Goal: Task Accomplishment & Management: Manage account settings

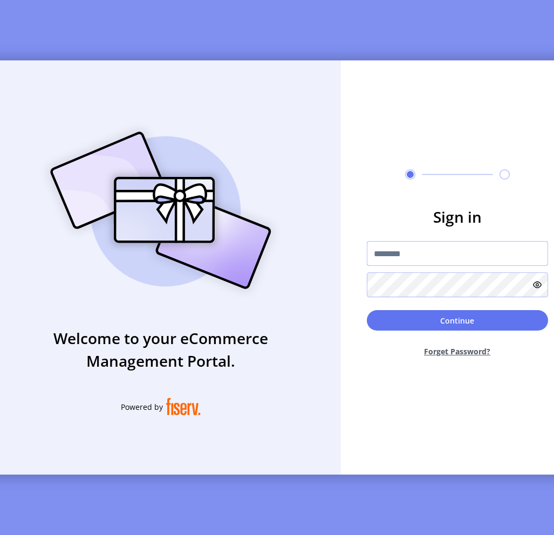
click at [446, 252] on input "text" at bounding box center [457, 253] width 181 height 25
type input "**********"
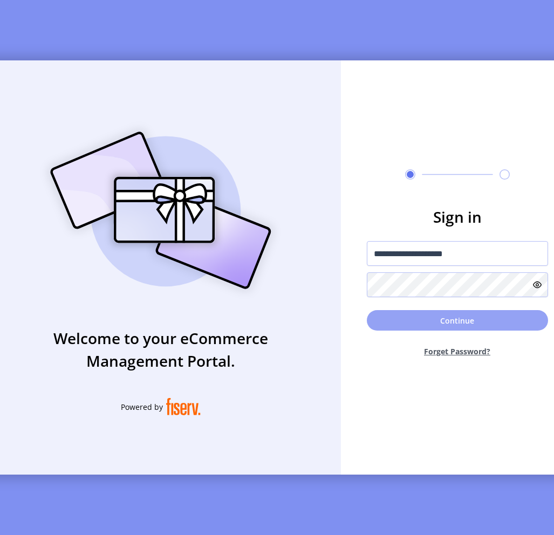
click at [499, 330] on button "Continue" at bounding box center [457, 320] width 181 height 21
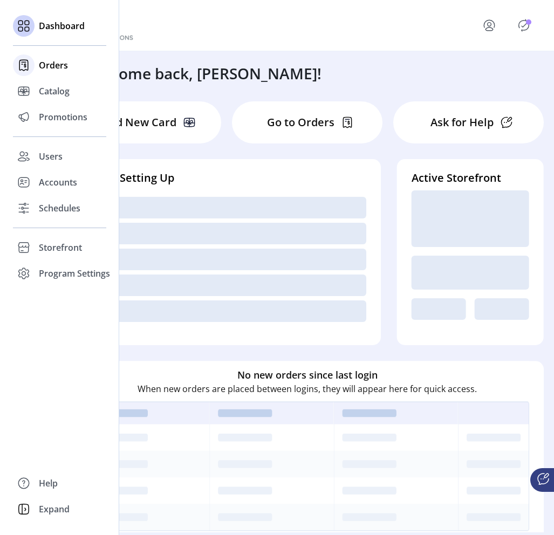
click at [51, 63] on span "Orders" at bounding box center [53, 65] width 29 height 13
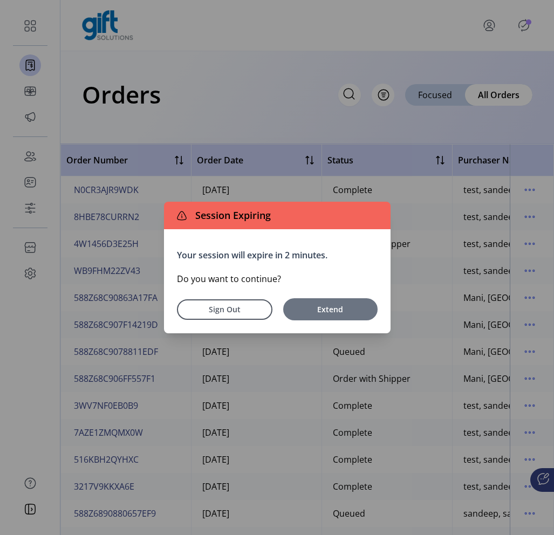
click at [323, 312] on span "Extend" at bounding box center [331, 309] width 84 height 11
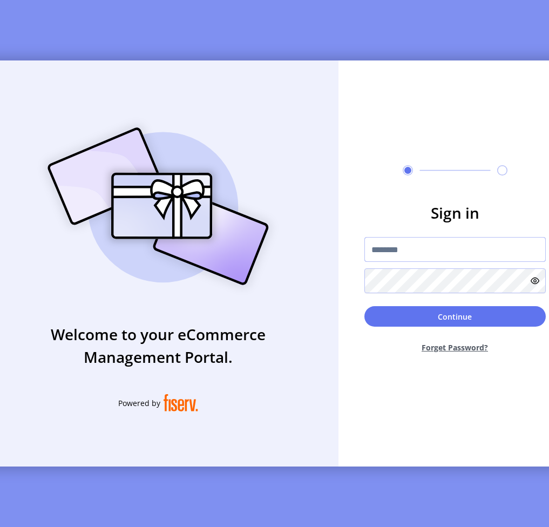
click at [405, 262] on input "text" at bounding box center [454, 249] width 181 height 25
type input "**********"
click at [364, 306] on button "Continue" at bounding box center [454, 316] width 181 height 21
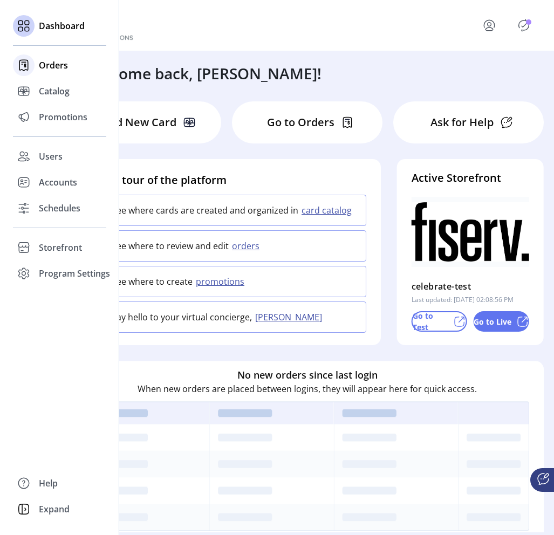
click at [50, 71] on span "Orders" at bounding box center [53, 65] width 29 height 13
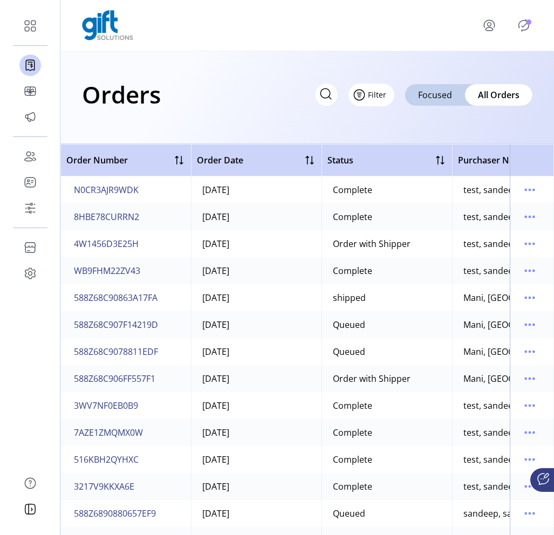
click at [380, 98] on span "Filter" at bounding box center [377, 94] width 18 height 11
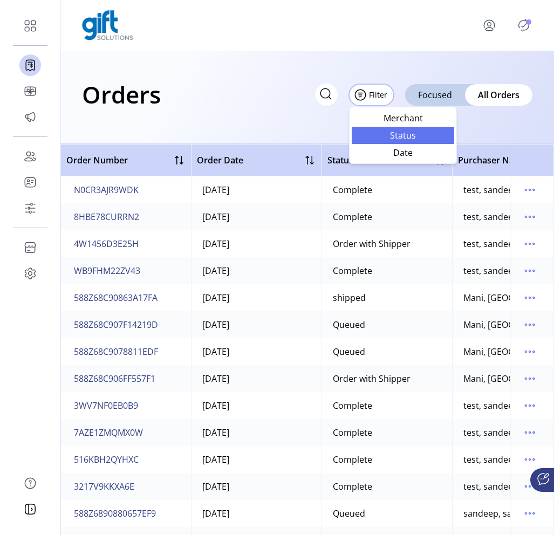
click at [397, 134] on span "Status" at bounding box center [403, 135] width 90 height 9
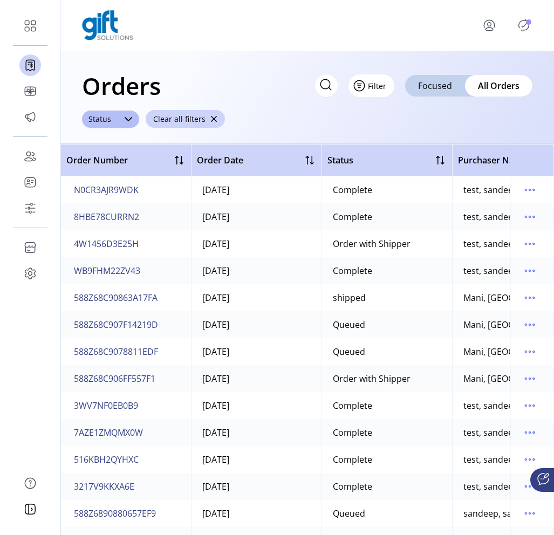
click at [383, 89] on span "Filter" at bounding box center [377, 85] width 18 height 11
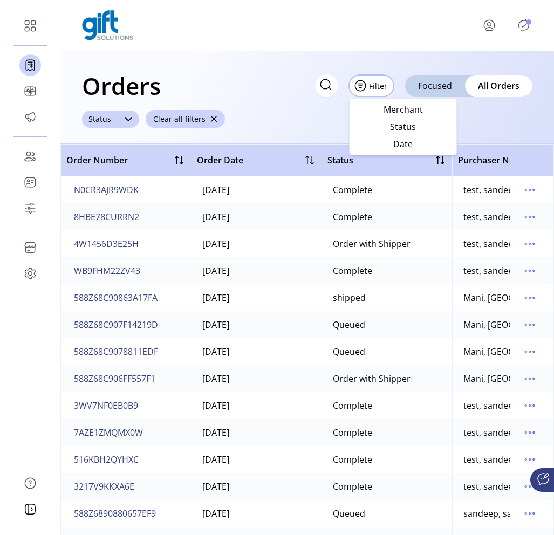
click at [133, 120] on div at bounding box center [129, 119] width 22 height 17
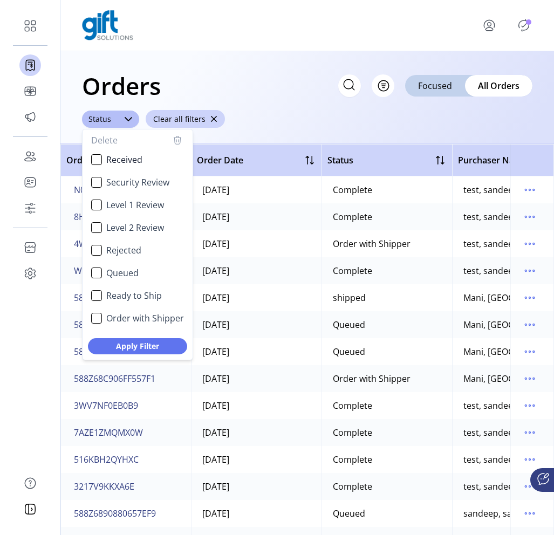
click at [265, 113] on div "Orders Filter Focused All Orders ****** Status Delete Received Security Review …" at bounding box center [307, 97] width 494 height 93
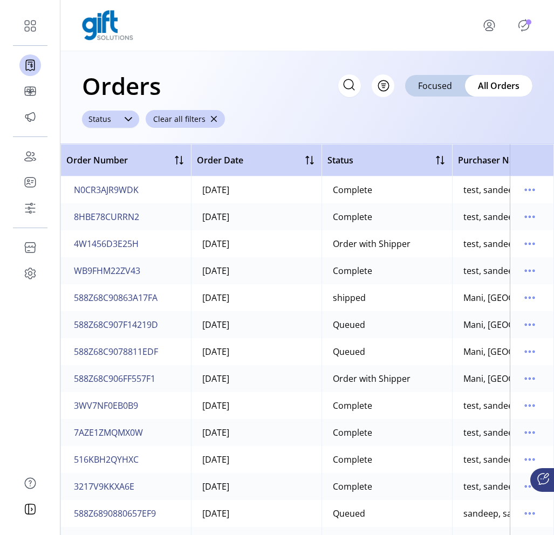
click at [114, 126] on div "Status" at bounding box center [100, 119] width 36 height 17
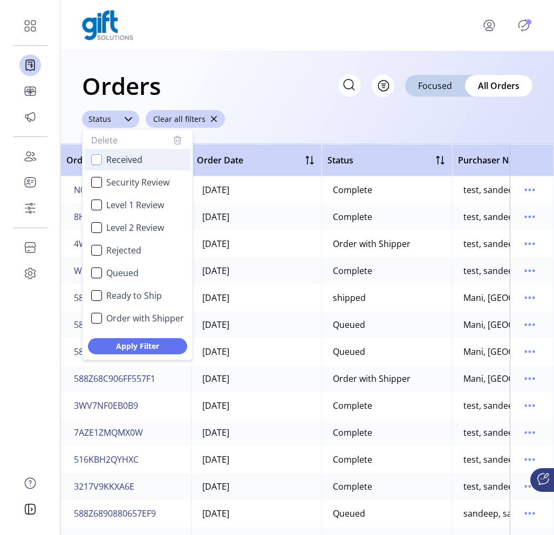
click at [100, 158] on div "Received" at bounding box center [96, 159] width 11 height 11
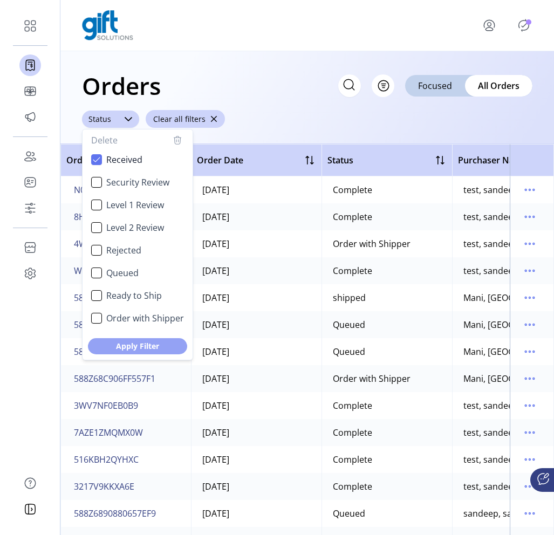
click at [133, 345] on span "Apply Filter" at bounding box center [137, 346] width 71 height 11
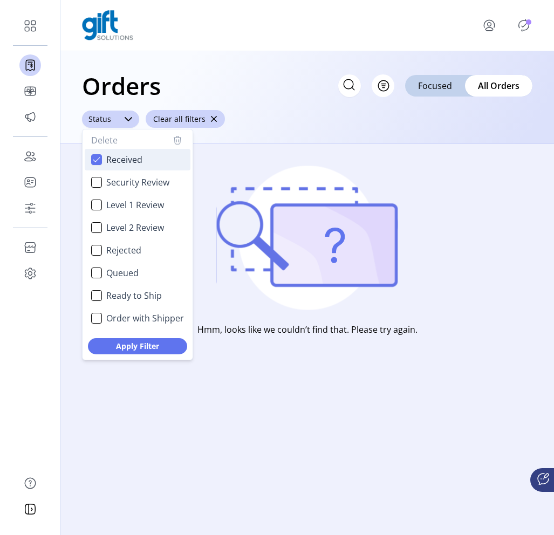
click at [101, 166] on li "Received" at bounding box center [138, 160] width 106 height 22
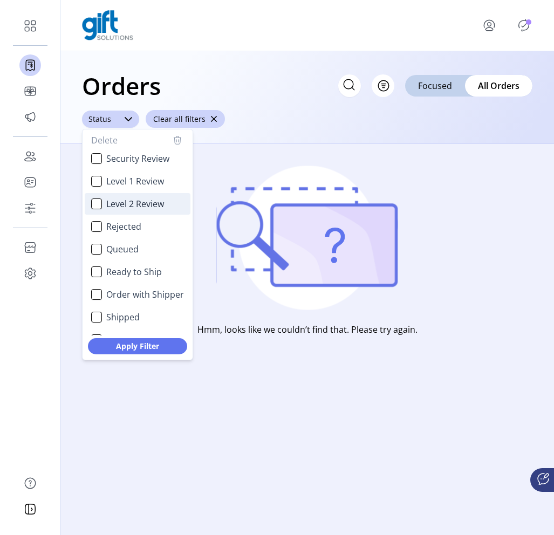
scroll to position [25, 0]
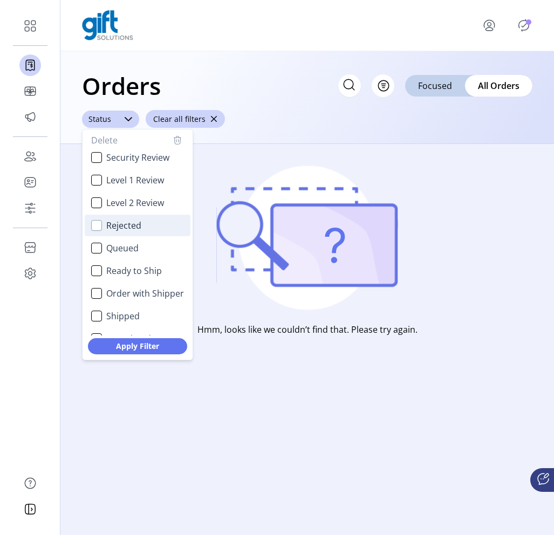
click at [91, 223] on div "Rejected" at bounding box center [96, 225] width 11 height 11
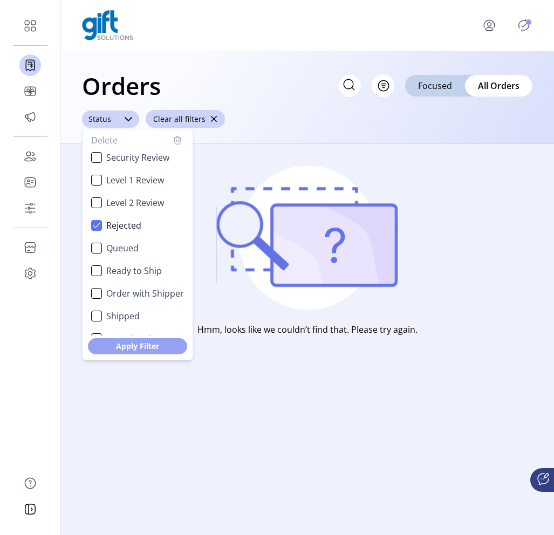
click at [151, 345] on span "Apply Filter" at bounding box center [137, 346] width 71 height 11
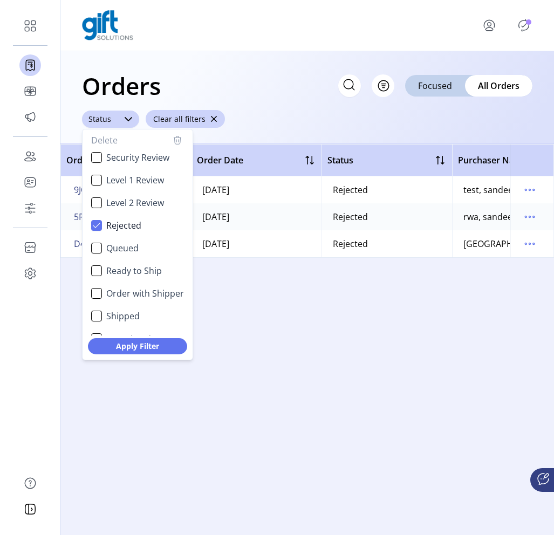
click at [183, 140] on icon "button" at bounding box center [177, 140] width 13 height 13
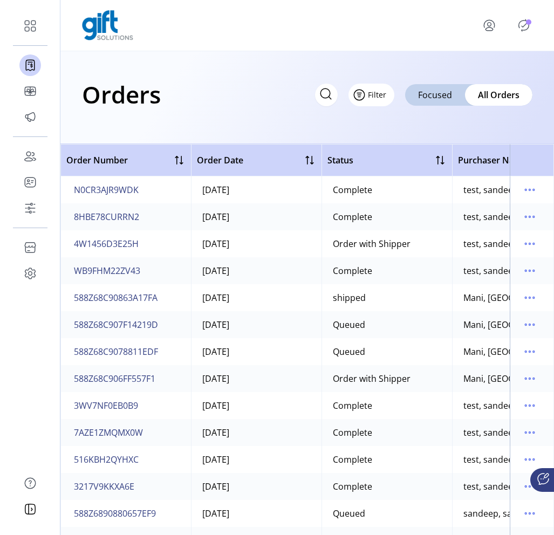
click at [385, 97] on span "Filter" at bounding box center [377, 94] width 18 height 11
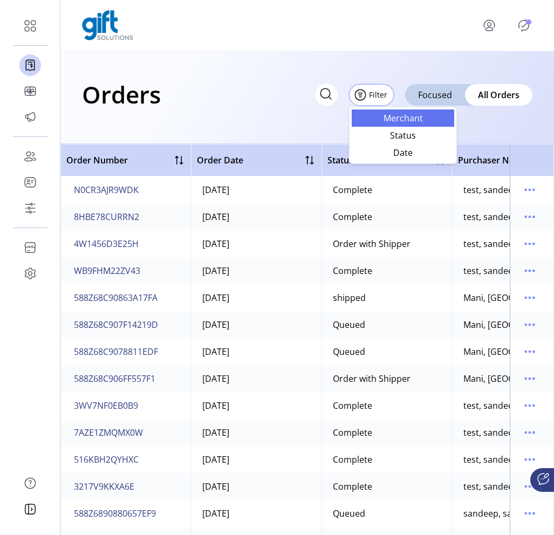
drag, startPoint x: 410, startPoint y: 139, endPoint x: 409, endPoint y: 120, distance: 18.9
click at [409, 120] on ul "Merchant Status Date" at bounding box center [403, 136] width 103 height 52
click at [409, 120] on span "Merchant" at bounding box center [403, 118] width 90 height 9
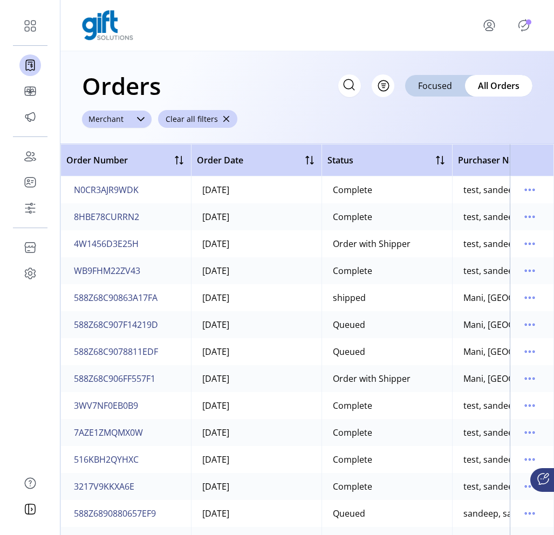
click at [127, 123] on div "Merchant" at bounding box center [106, 119] width 48 height 17
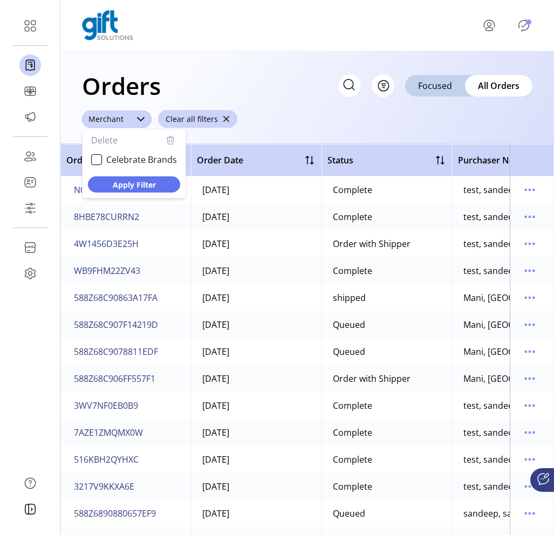
scroll to position [5, 42]
click at [280, 94] on div "Orders Filter Focused All Orders" at bounding box center [307, 86] width 451 height 38
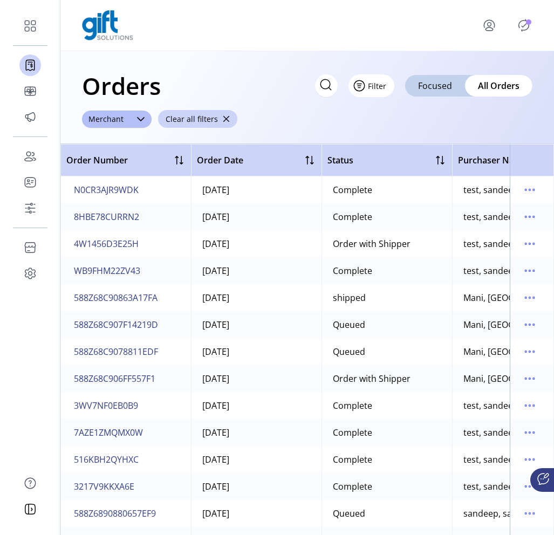
click at [385, 86] on span "Filter" at bounding box center [377, 85] width 18 height 11
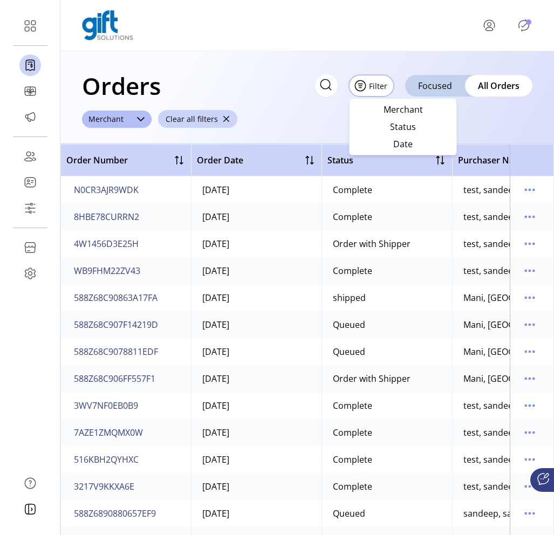
click at [383, 48] on div at bounding box center [307, 25] width 494 height 51
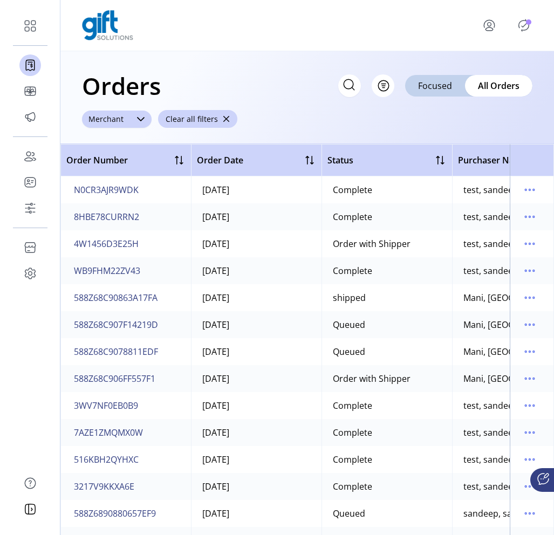
click at [133, 118] on div at bounding box center [141, 119] width 22 height 17
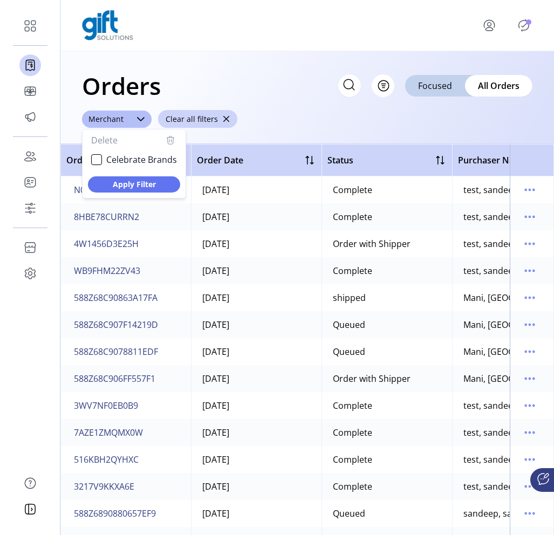
click at [403, 126] on div "Orders Filter Focused All Orders ******** Merchant Delete Celebrate Brands Appl…" at bounding box center [307, 97] width 494 height 93
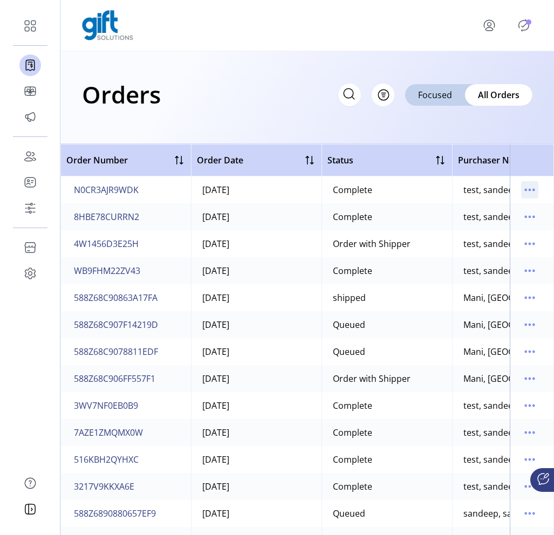
click at [522, 188] on icon "menu" at bounding box center [529, 189] width 17 height 17
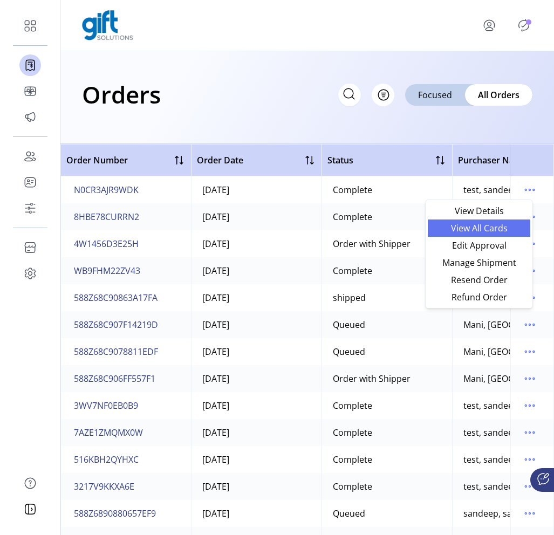
click at [508, 229] on span "View All Cards" at bounding box center [479, 228] width 90 height 9
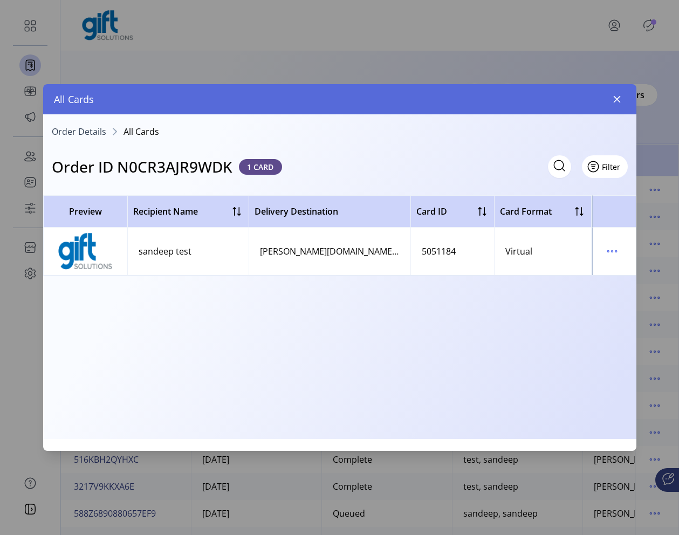
click at [554, 169] on span "Filter" at bounding box center [611, 166] width 18 height 11
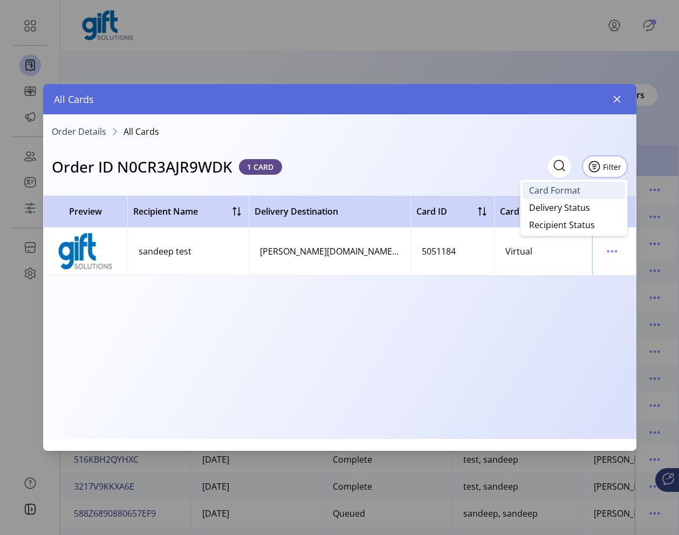
click at [554, 189] on link "Card Format" at bounding box center [574, 190] width 103 height 17
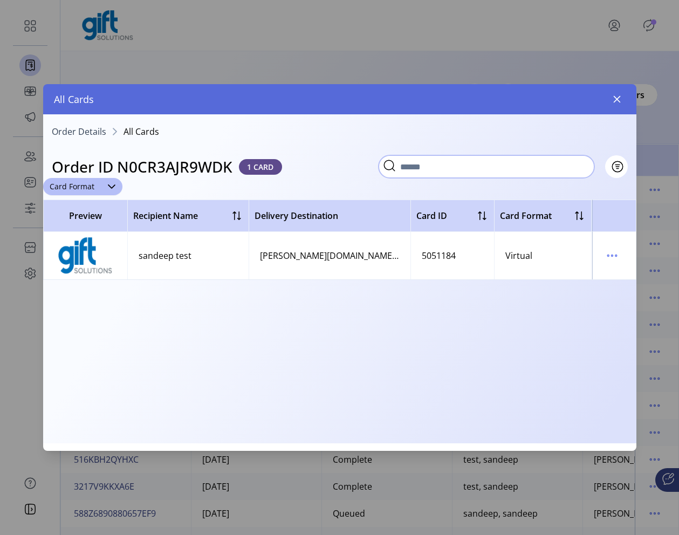
click at [554, 172] on input "text" at bounding box center [487, 166] width 216 height 23
type input "****"
click at [554, 168] on icon at bounding box center [579, 166] width 17 height 17
click at [554, 169] on icon at bounding box center [582, 165] width 17 height 17
click at [528, 169] on input "**" at bounding box center [487, 166] width 216 height 23
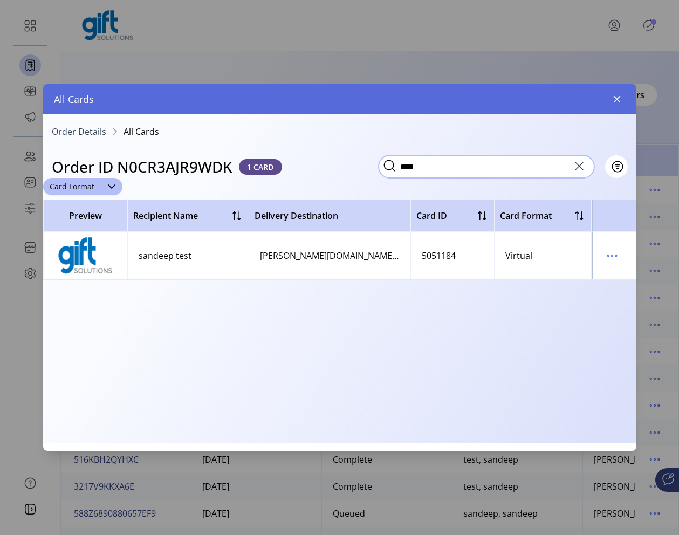
click at [553, 166] on input "****" at bounding box center [487, 166] width 216 height 23
type input "****"
click at [554, 168] on icon at bounding box center [579, 166] width 17 height 17
click at [554, 170] on span "Filter" at bounding box center [611, 166] width 18 height 11
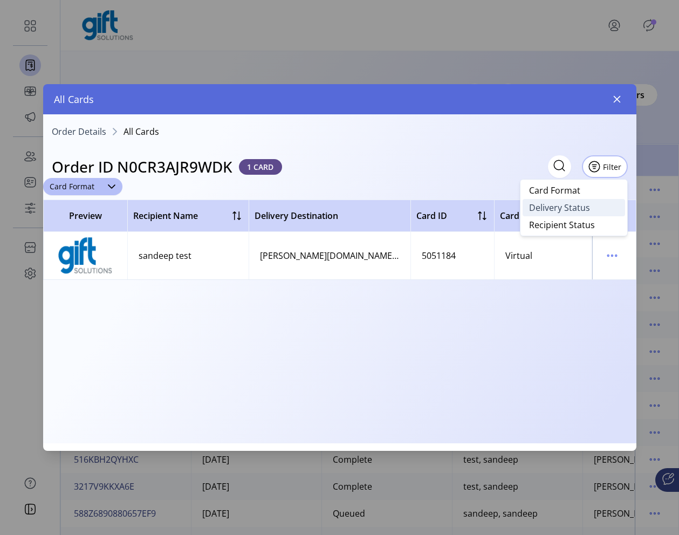
click at [554, 212] on span "Delivery Status" at bounding box center [559, 207] width 61 height 9
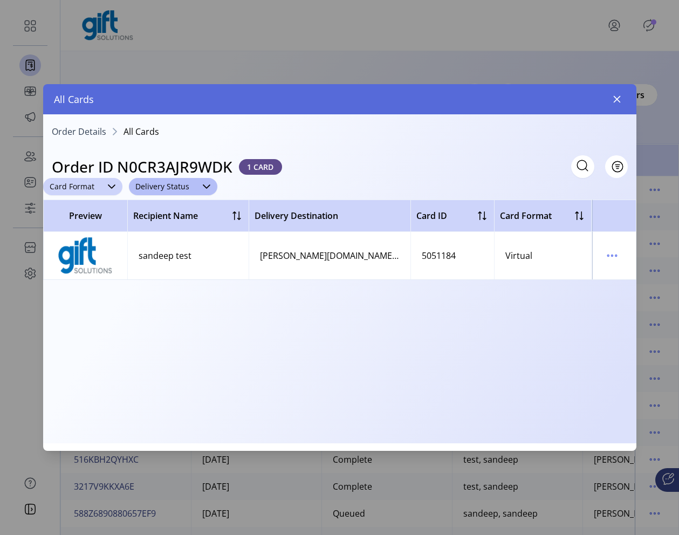
click at [113, 190] on icon "dropdown trigger" at bounding box center [111, 186] width 9 height 9
click at [111, 207] on icon "button" at bounding box center [109, 206] width 13 height 13
click at [554, 155] on app-filter-menu "Filter" at bounding box center [616, 166] width 23 height 23
click at [554, 165] on button "Filter" at bounding box center [605, 166] width 46 height 23
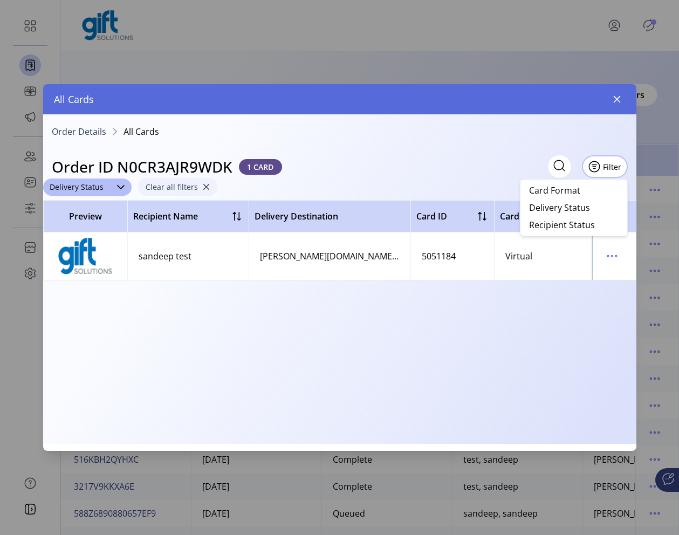
click at [202, 185] on span "button" at bounding box center [206, 187] width 8 height 8
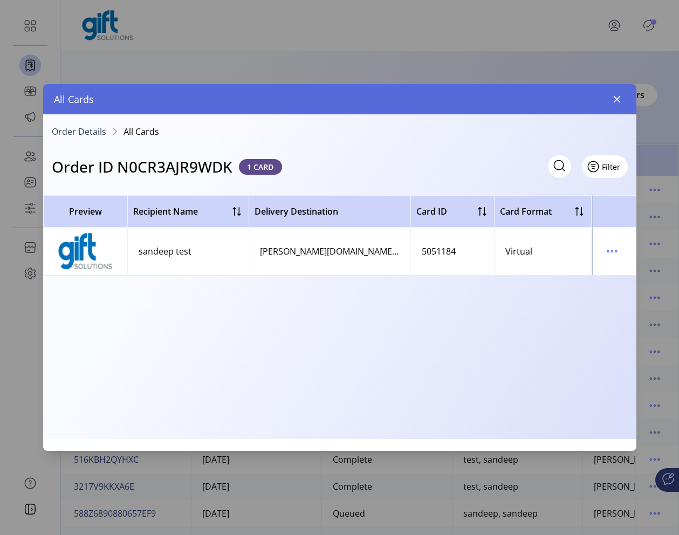
click at [554, 171] on button "Filter" at bounding box center [605, 166] width 46 height 23
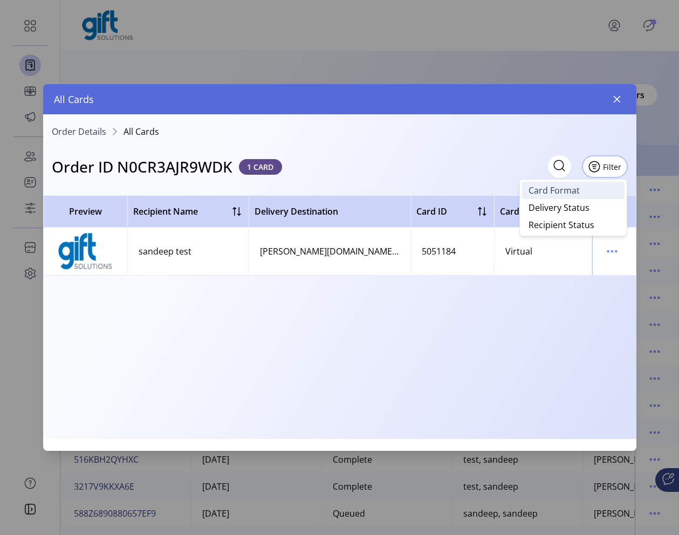
click at [554, 193] on link "Card Format" at bounding box center [573, 190] width 103 height 17
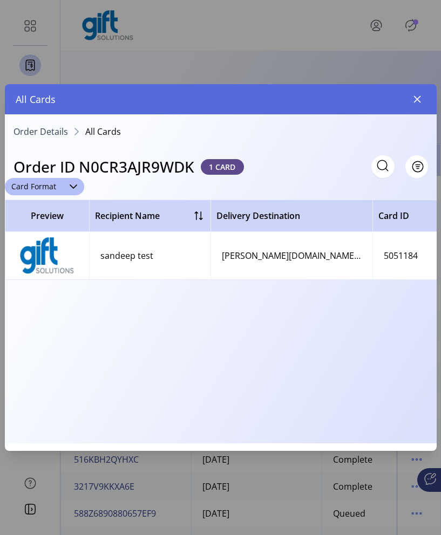
click at [304, 183] on div "Card Format" at bounding box center [221, 186] width 432 height 17
click at [70, 181] on div "dropdown trigger" at bounding box center [74, 186] width 22 height 17
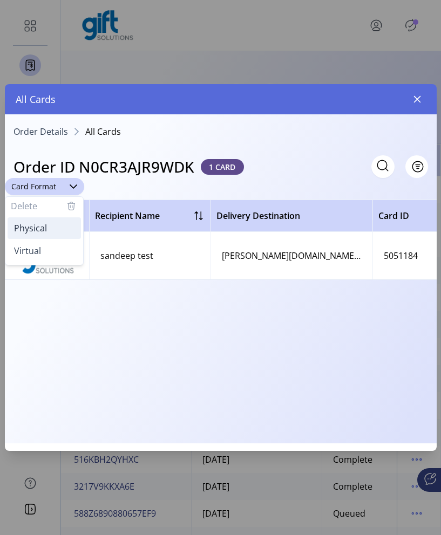
click at [49, 229] on li "Physical" at bounding box center [44, 228] width 73 height 22
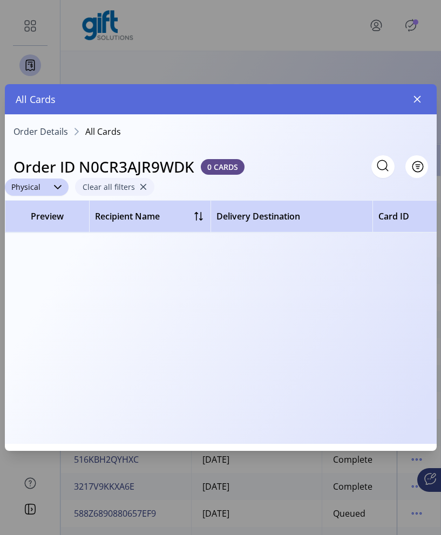
click at [139, 188] on span "button" at bounding box center [143, 187] width 8 height 8
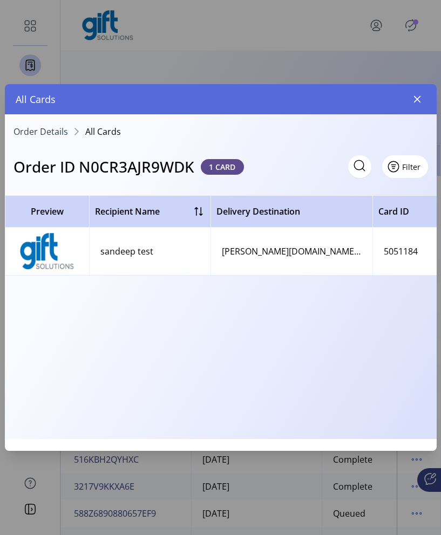
click at [413, 172] on span "Filter" at bounding box center [411, 166] width 18 height 11
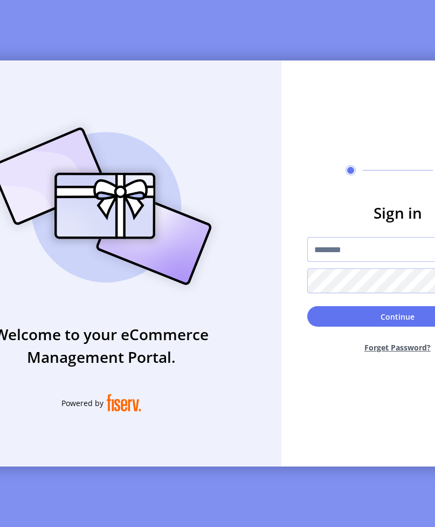
click at [379, 247] on input "text" at bounding box center [398, 249] width 181 height 25
type input "**********"
click at [308, 306] on button "Continue" at bounding box center [398, 316] width 181 height 21
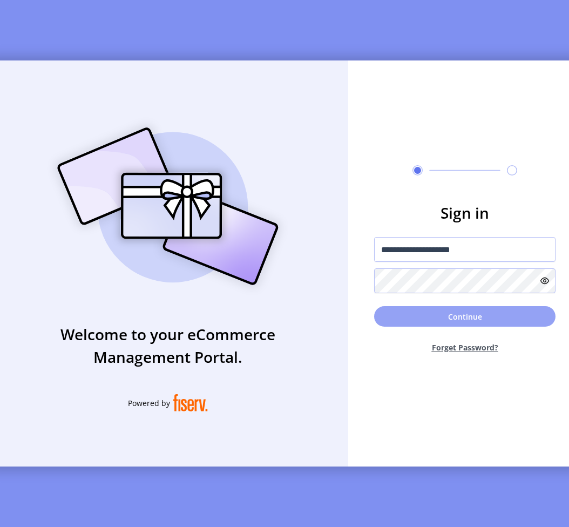
click at [502, 322] on button "Continue" at bounding box center [464, 316] width 181 height 21
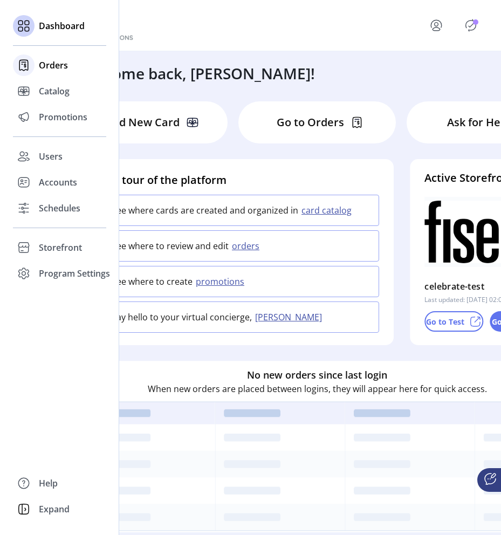
click at [69, 72] on div "Orders" at bounding box center [59, 65] width 93 height 26
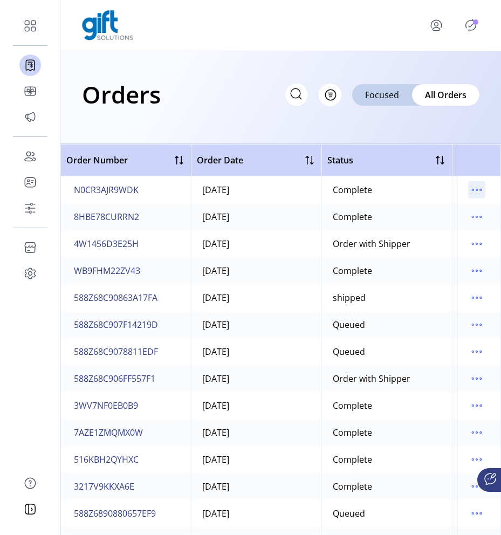
click at [471, 185] on icon "menu" at bounding box center [476, 189] width 17 height 17
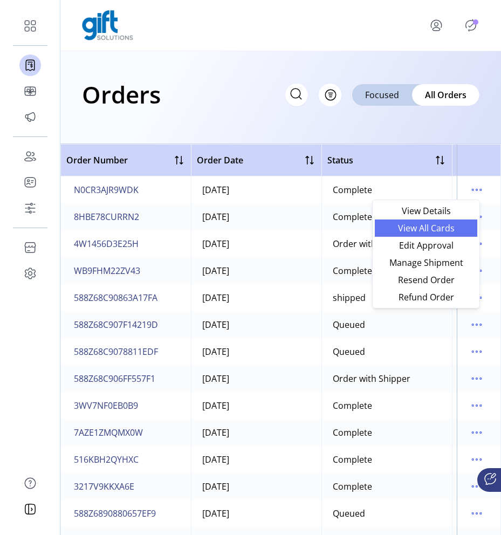
click at [434, 233] on span "View All Cards" at bounding box center [427, 228] width 90 height 9
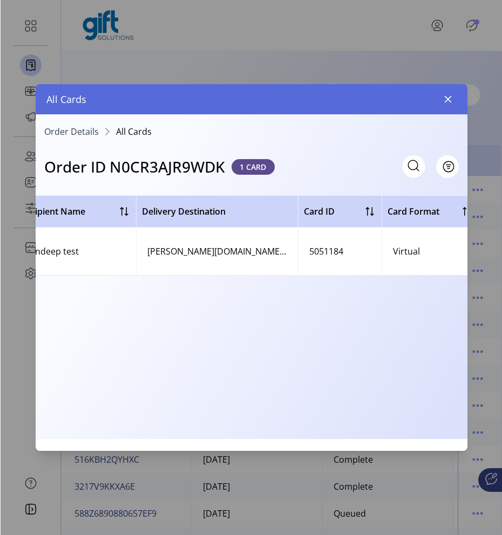
scroll to position [0, 387]
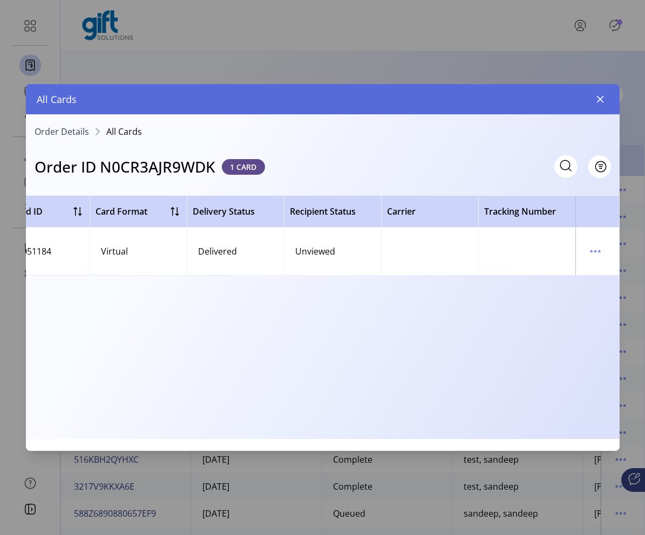
click at [554, 260] on td at bounding box center [597, 251] width 44 height 47
click at [554, 257] on icon "menu" at bounding box center [595, 251] width 17 height 17
click at [554, 269] on span "View Card Details" at bounding box center [550, 272] width 90 height 9
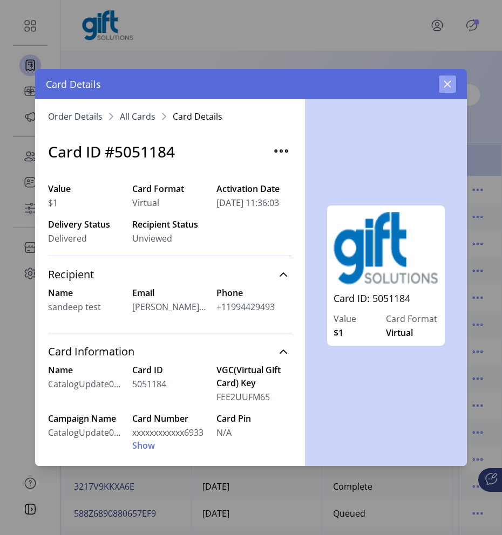
click at [444, 85] on icon "button" at bounding box center [447, 84] width 9 height 9
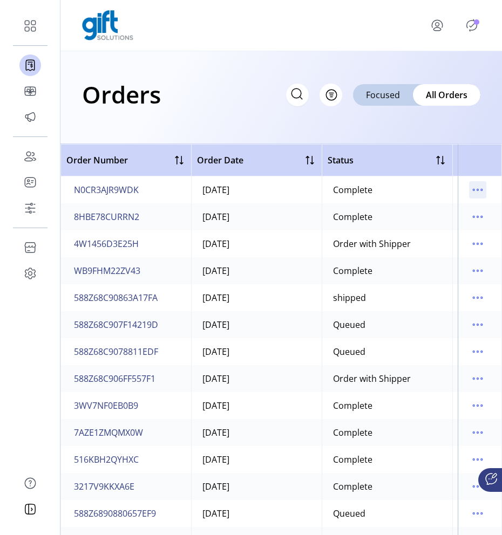
click at [481, 190] on icon "menu" at bounding box center [482, 190] width 2 height 2
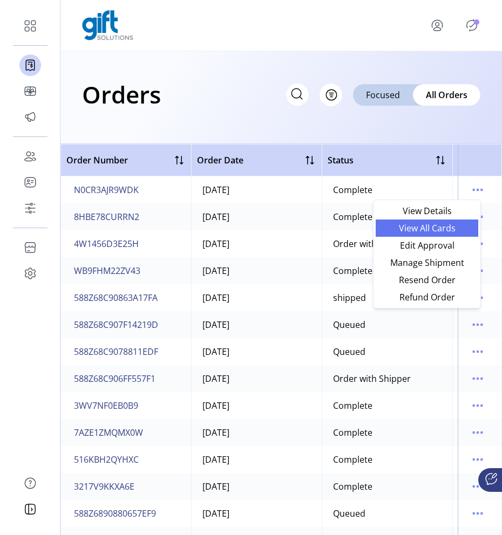
click at [428, 228] on span "View All Cards" at bounding box center [427, 228] width 90 height 9
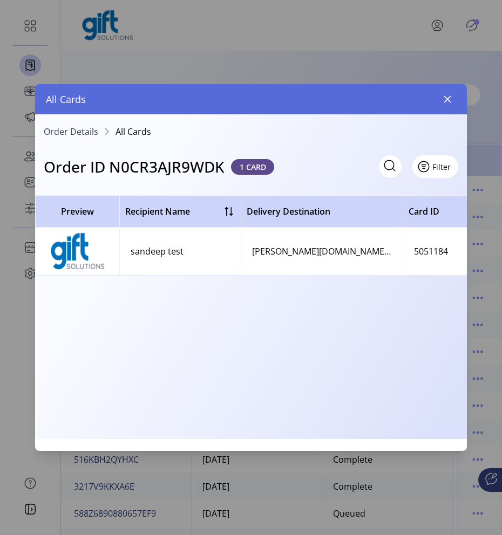
click at [445, 172] on button "Filter" at bounding box center [435, 166] width 46 height 23
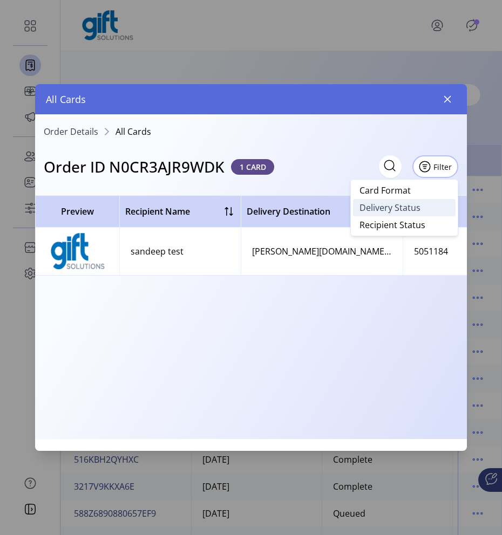
click at [413, 212] on span "Delivery Status" at bounding box center [389, 207] width 61 height 9
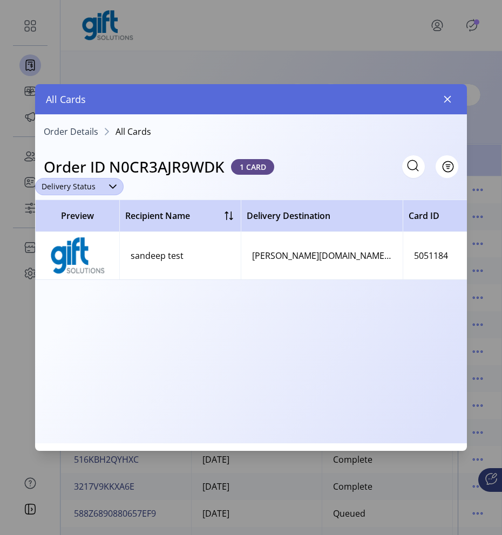
click at [98, 189] on span "Delivery Status" at bounding box center [68, 186] width 67 height 17
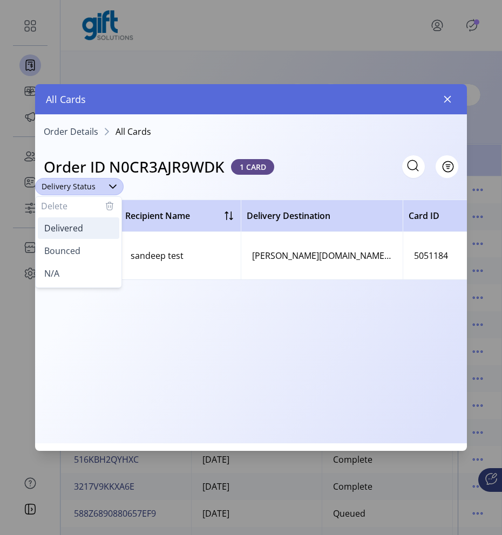
click at [79, 231] on span "Delivered" at bounding box center [63, 228] width 39 height 12
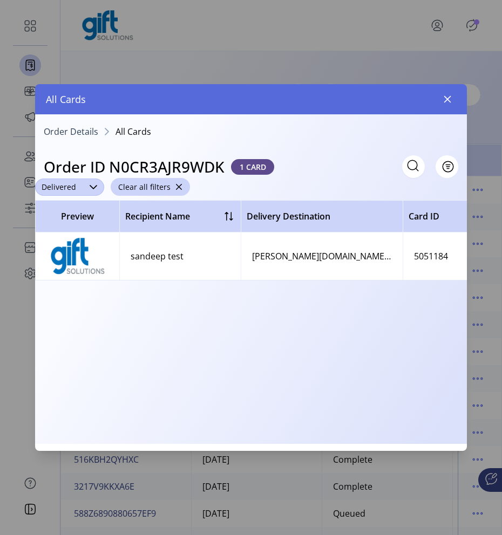
click at [83, 192] on div "dropdown trigger" at bounding box center [94, 187] width 22 height 17
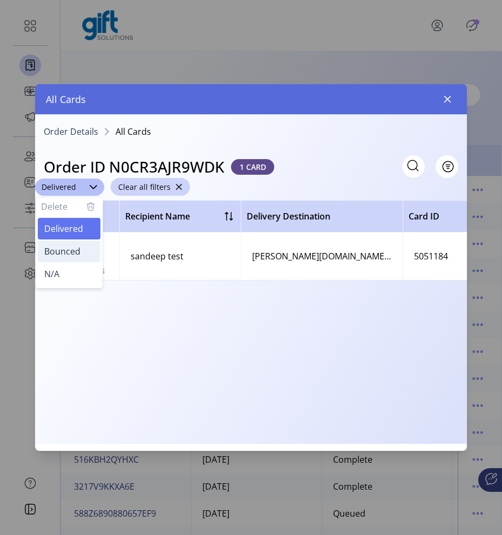
click at [81, 247] on li "Bounced" at bounding box center [69, 252] width 63 height 22
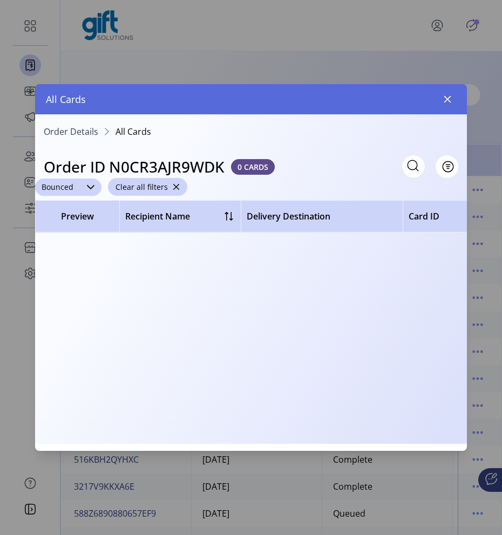
click at [84, 186] on div "dropdown trigger" at bounding box center [91, 187] width 22 height 17
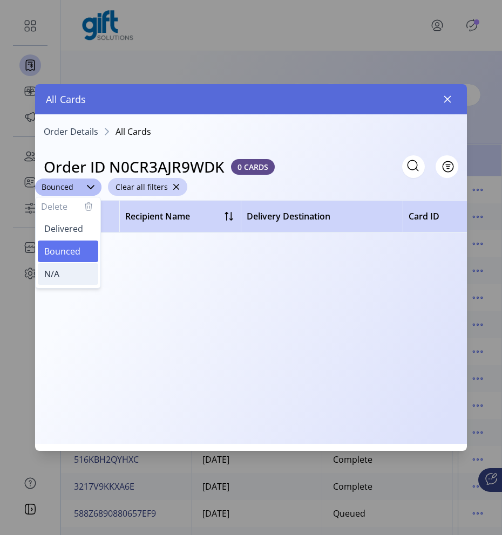
click at [69, 278] on li "N/A" at bounding box center [68, 274] width 60 height 22
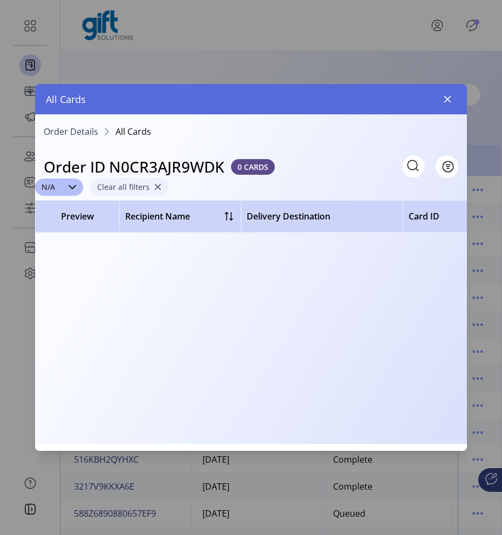
click at [155, 185] on span "button" at bounding box center [158, 187] width 8 height 8
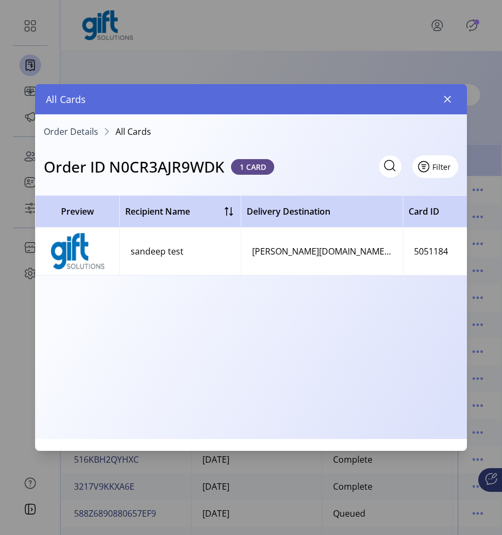
click at [451, 162] on button "Filter" at bounding box center [435, 166] width 46 height 23
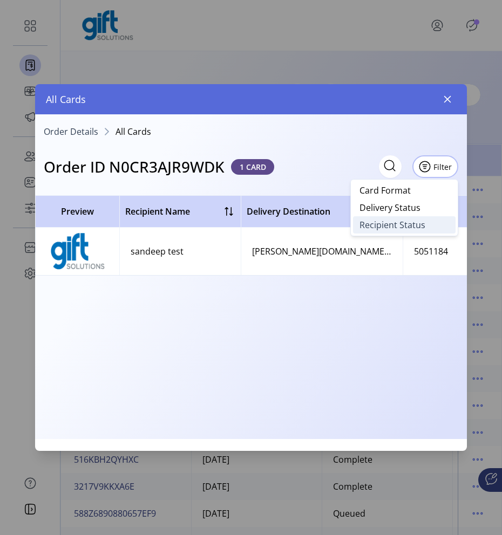
click at [410, 226] on span "Recipient Status" at bounding box center [392, 225] width 66 height 9
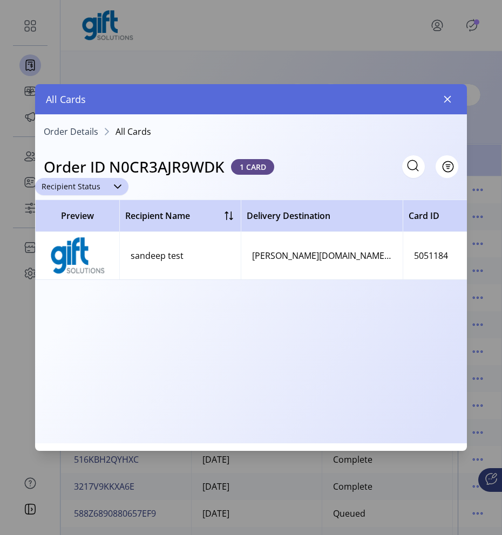
click at [118, 190] on icon "dropdown trigger" at bounding box center [117, 186] width 9 height 9
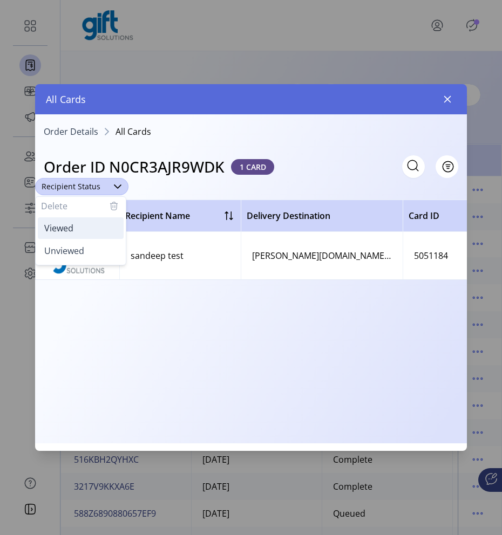
click at [104, 224] on li "Viewed" at bounding box center [81, 228] width 86 height 22
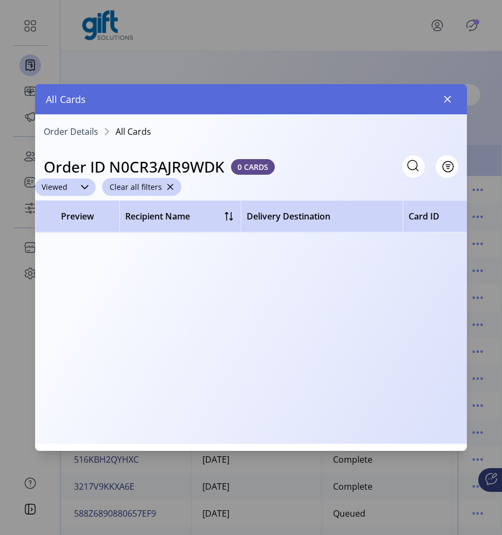
click at [84, 189] on icon "dropdown trigger" at bounding box center [84, 187] width 9 height 9
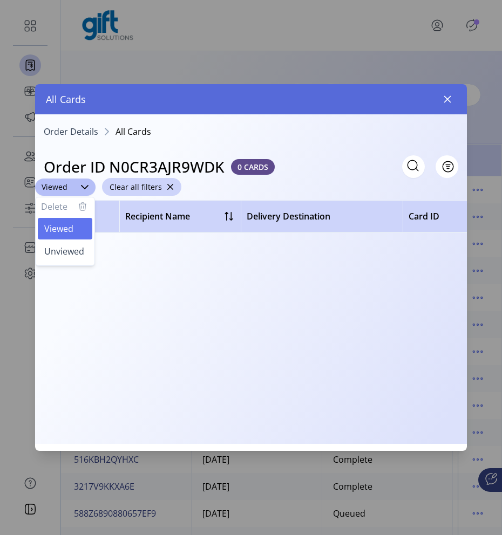
click at [83, 212] on icon "button" at bounding box center [82, 206] width 13 height 13
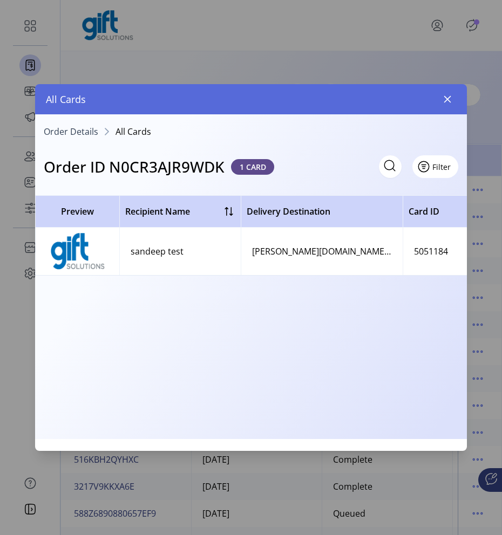
click at [451, 165] on span "Filter" at bounding box center [441, 166] width 18 height 11
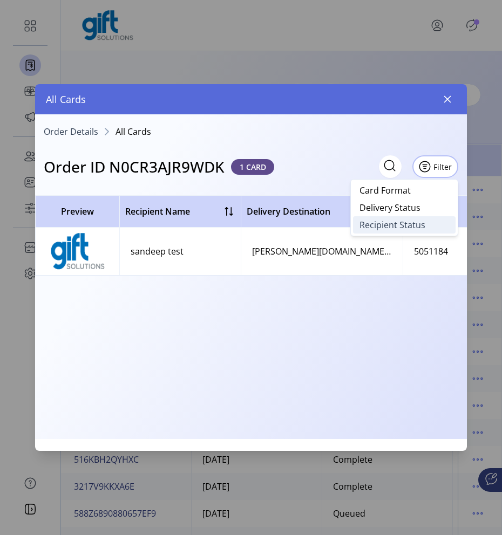
click at [408, 222] on span "Recipient Status" at bounding box center [392, 225] width 66 height 9
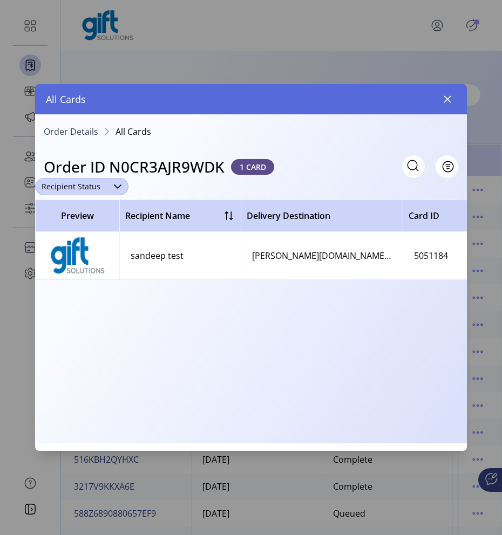
click at [93, 180] on span "Recipient Status" at bounding box center [71, 186] width 72 height 17
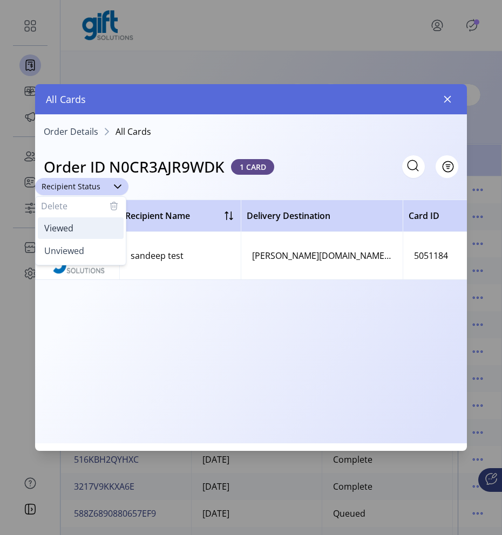
click at [70, 229] on span "Viewed" at bounding box center [58, 228] width 29 height 12
